Goal: Information Seeking & Learning: Understand process/instructions

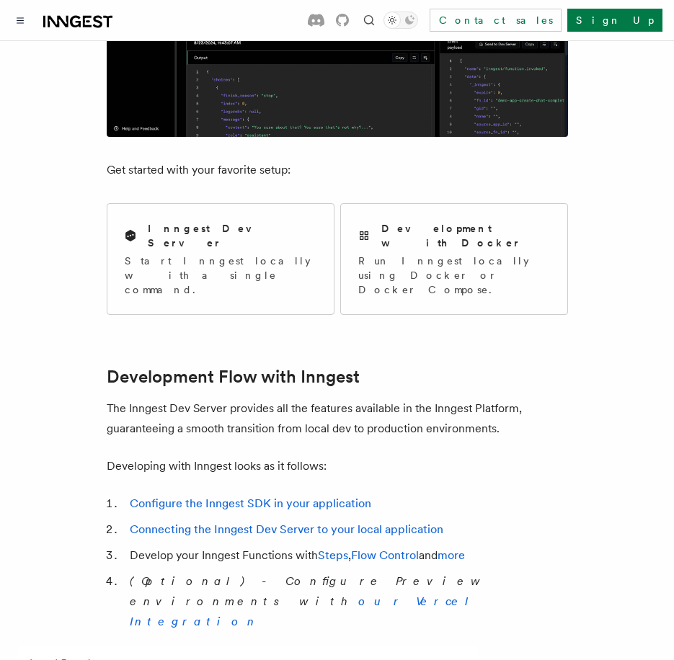
scroll to position [432, 0]
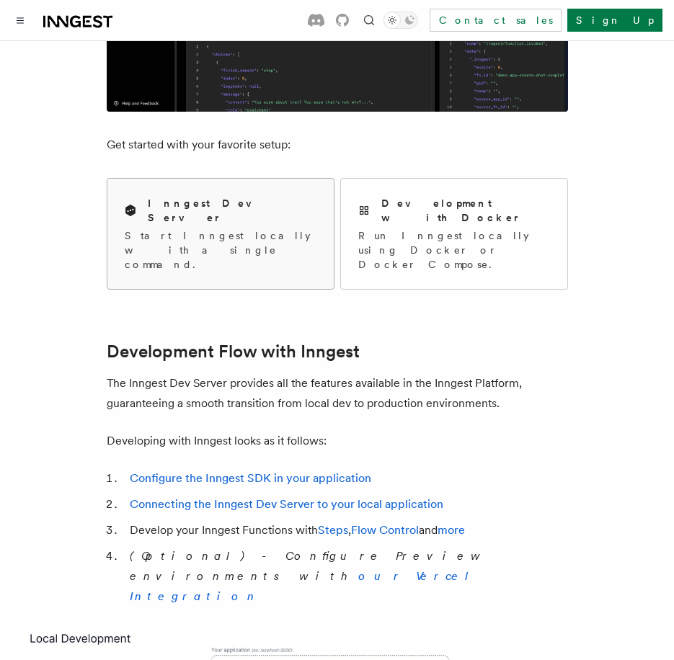
click at [254, 207] on div "Inngest Dev Server" at bounding box center [221, 211] width 192 height 30
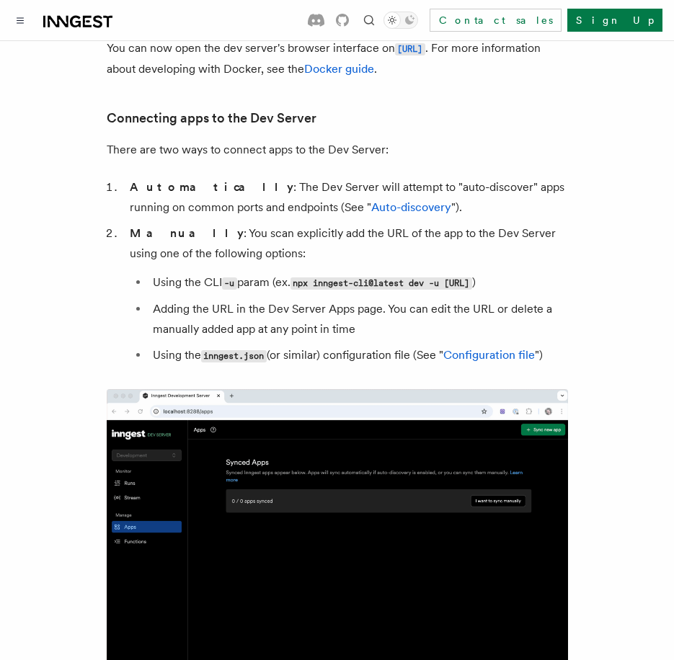
scroll to position [792, 0]
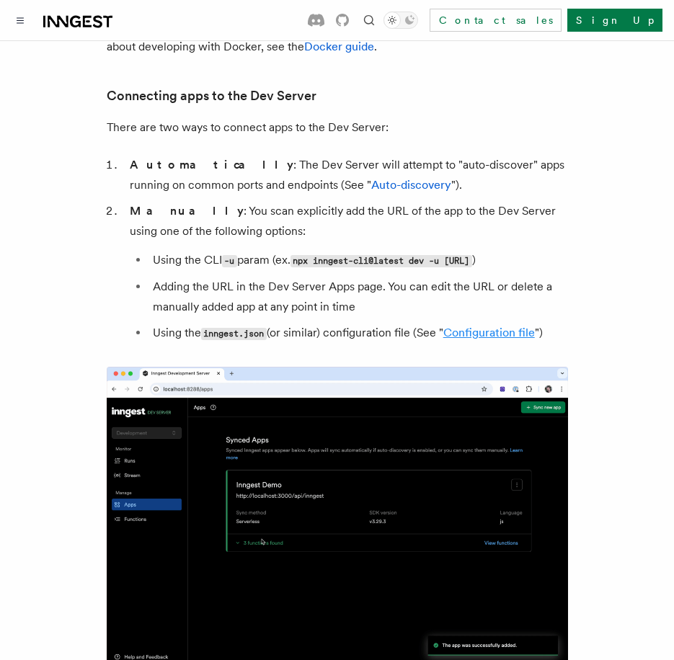
click at [500, 331] on link "Configuration file" at bounding box center [488, 333] width 91 height 14
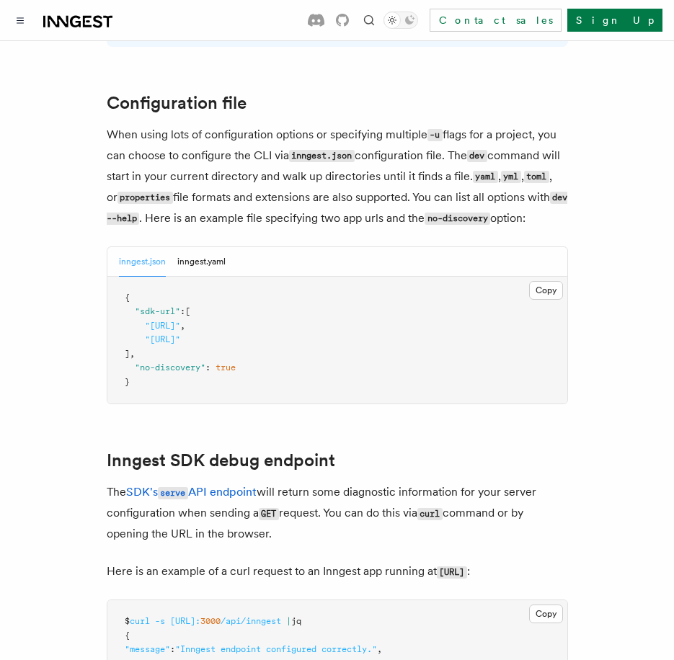
scroll to position [3685, 0]
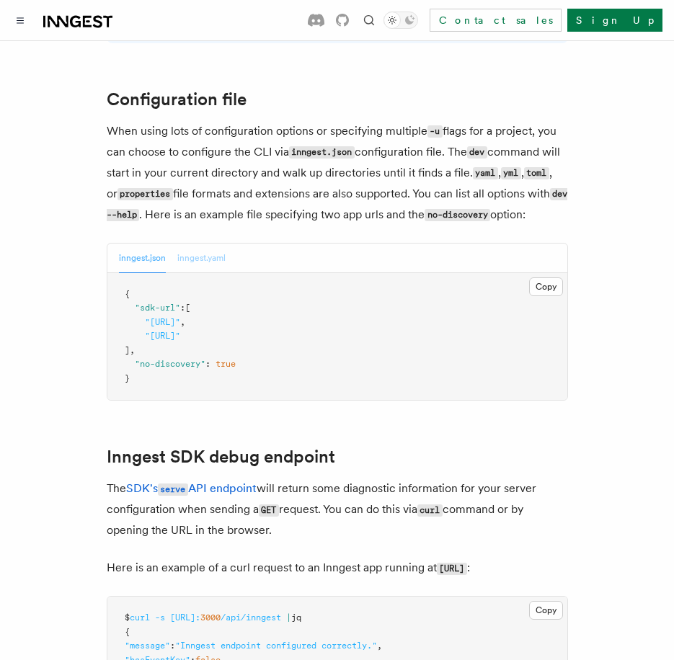
click at [192, 256] on button "inngest.yaml" at bounding box center [201, 259] width 48 height 30
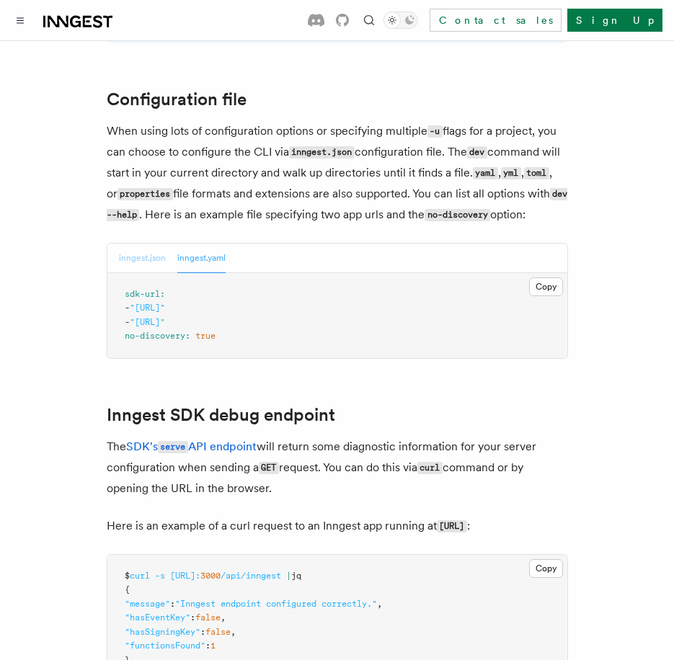
click at [138, 261] on button "inngest.json" at bounding box center [142, 259] width 47 height 30
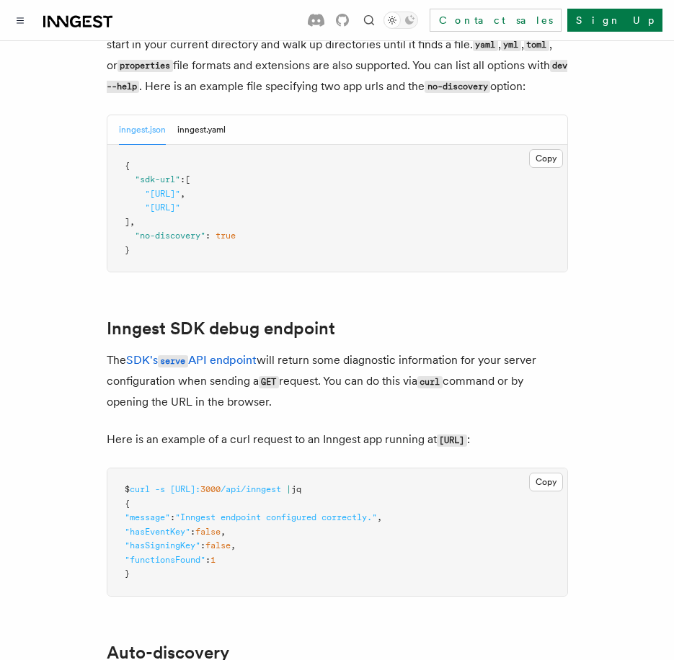
scroll to position [3757, 0]
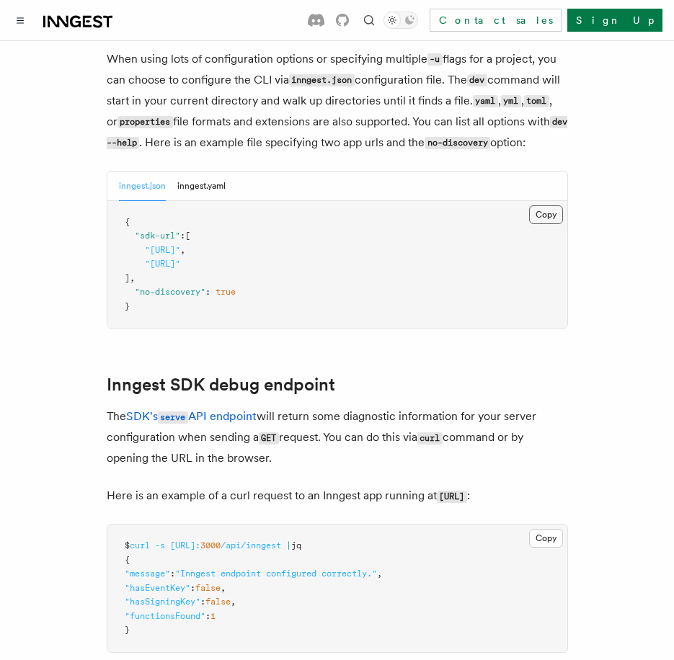
drag, startPoint x: 542, startPoint y: 215, endPoint x: 551, endPoint y: 207, distance: 11.8
click at [542, 215] on button "Copy Copied" at bounding box center [546, 214] width 34 height 19
